Goal: Book appointment/travel/reservation

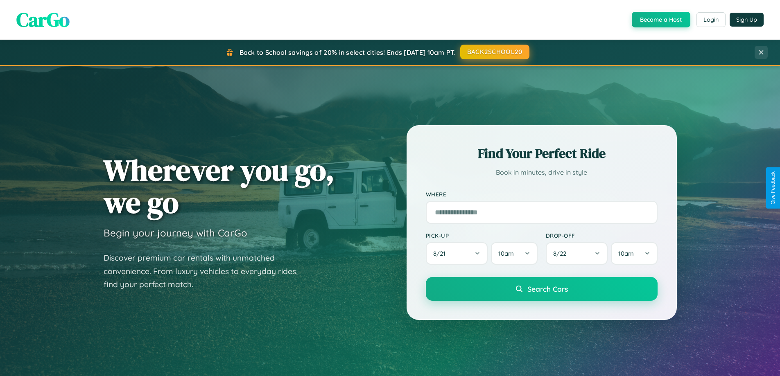
click at [494, 52] on button "BACK2SCHOOL20" at bounding box center [494, 52] width 69 height 15
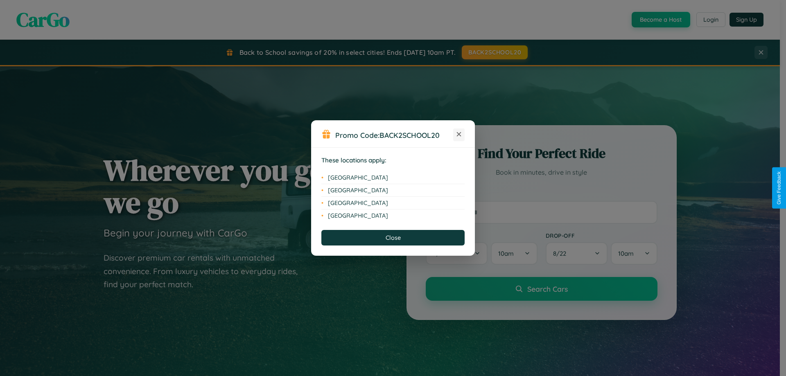
click at [459, 135] on icon at bounding box center [459, 134] width 5 height 5
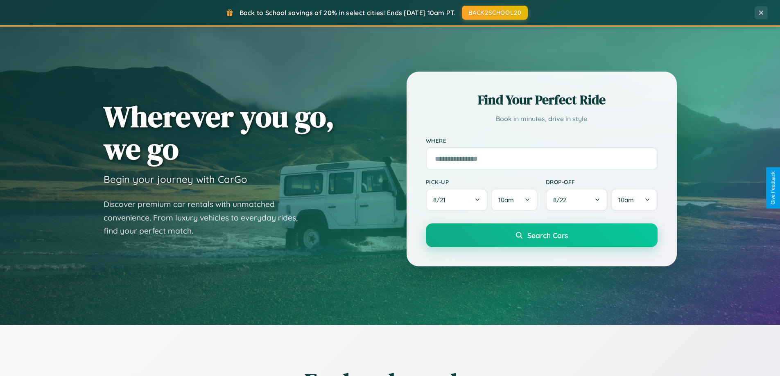
scroll to position [1315, 0]
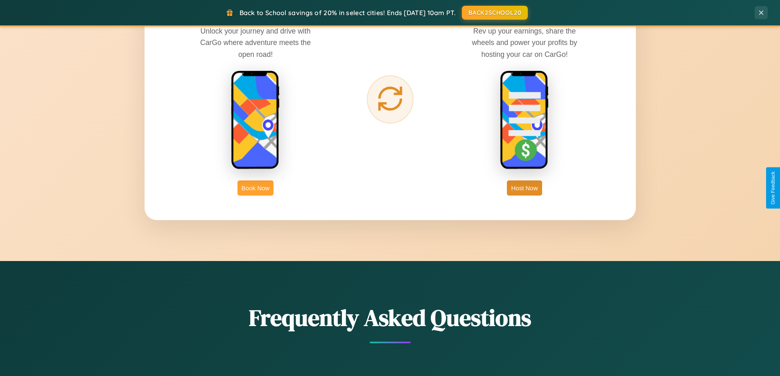
click at [255, 188] on button "Book Now" at bounding box center [255, 187] width 36 height 15
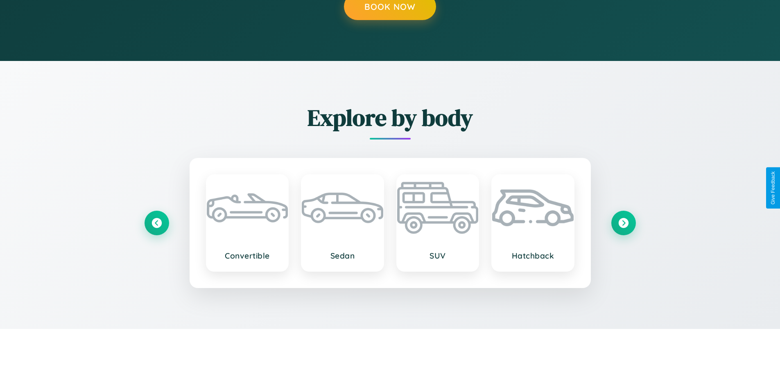
scroll to position [830, 0]
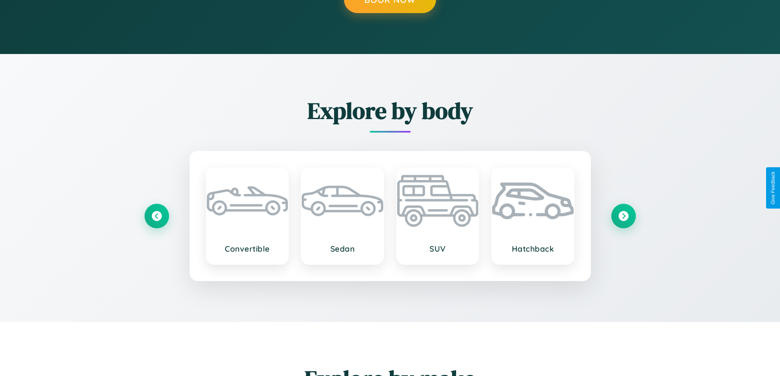
type input "*********"
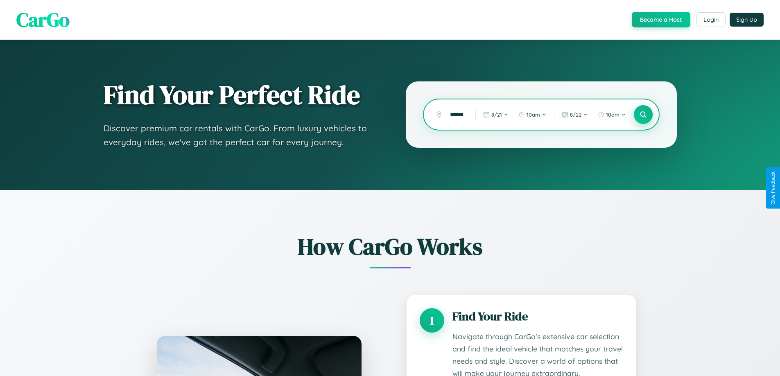
click at [643, 115] on icon at bounding box center [643, 115] width 8 height 8
